Goal: Find specific page/section: Find specific page/section

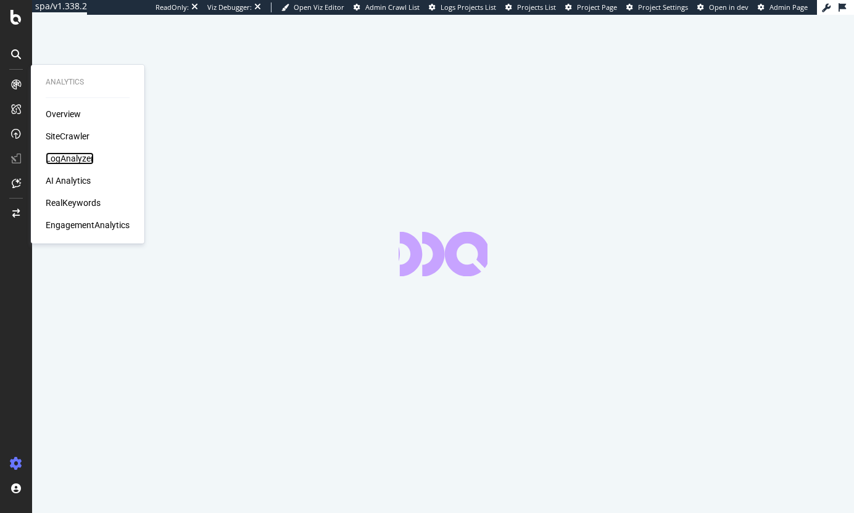
click at [67, 160] on div "LogAnalyzer" at bounding box center [70, 158] width 48 height 12
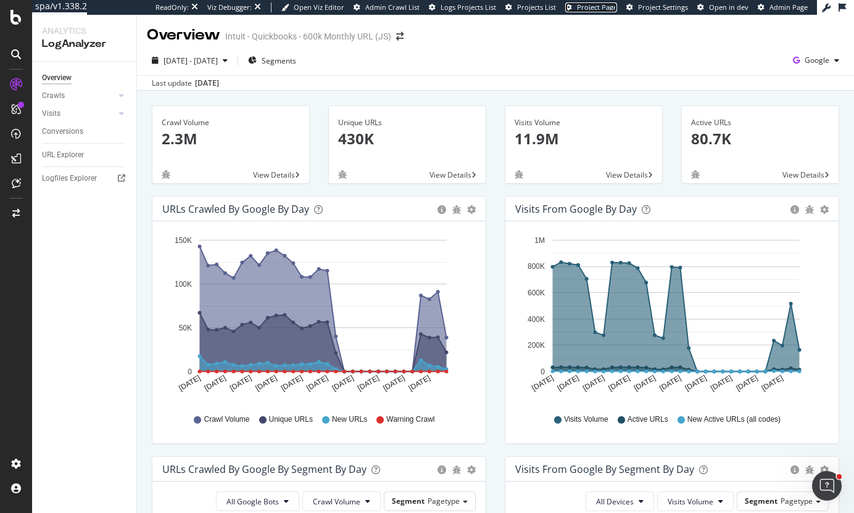
click at [601, 7] on span "Project Page" at bounding box center [597, 6] width 40 height 9
